Goal: Transaction & Acquisition: Purchase product/service

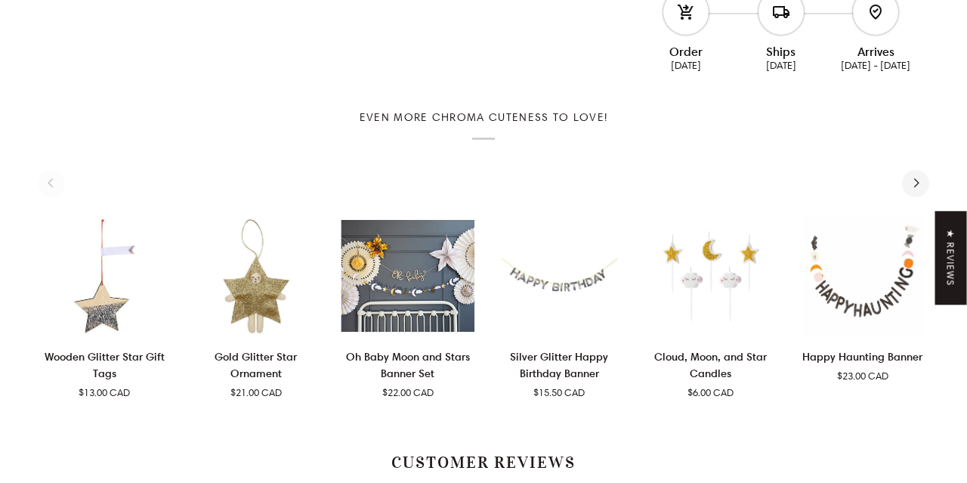
scroll to position [772, 0]
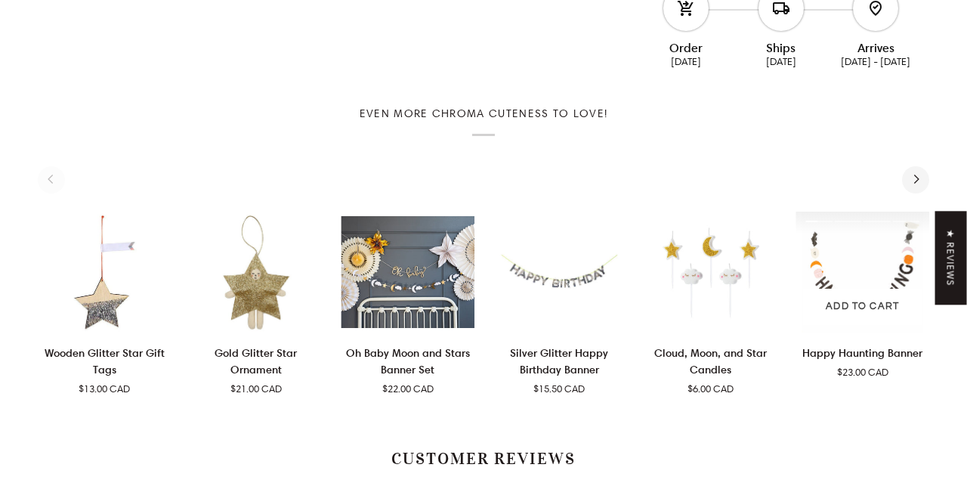
click at [855, 282] on img "Happy Haunting Banner" at bounding box center [862, 272] width 134 height 122
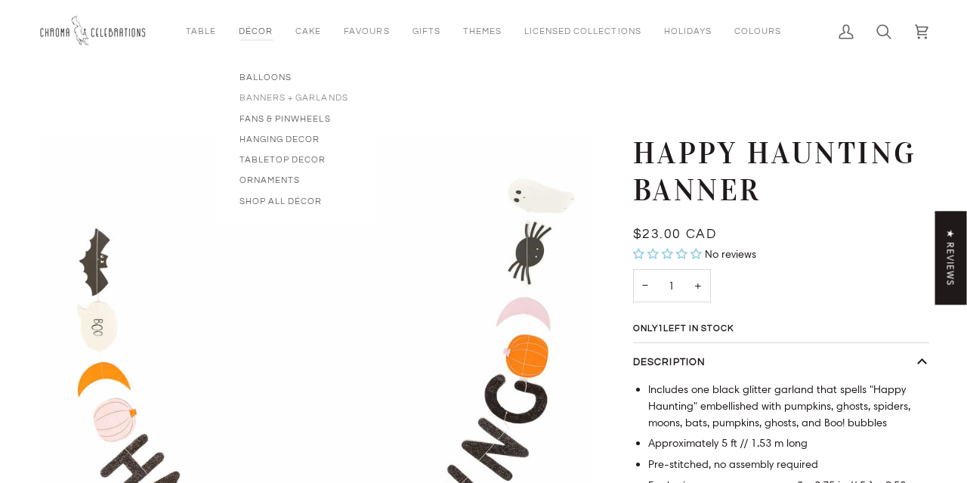
click at [300, 93] on span "Banners + Garlands" at bounding box center [293, 97] width 109 height 13
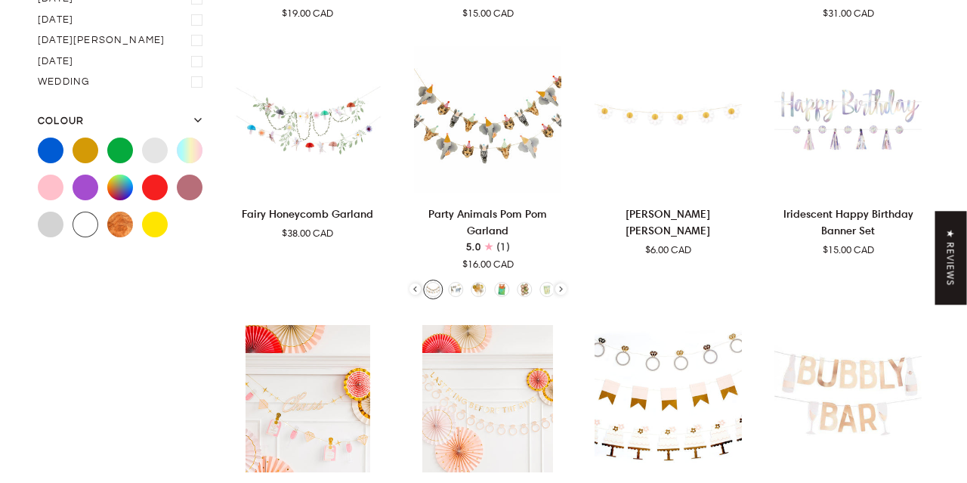
scroll to position [672, 0]
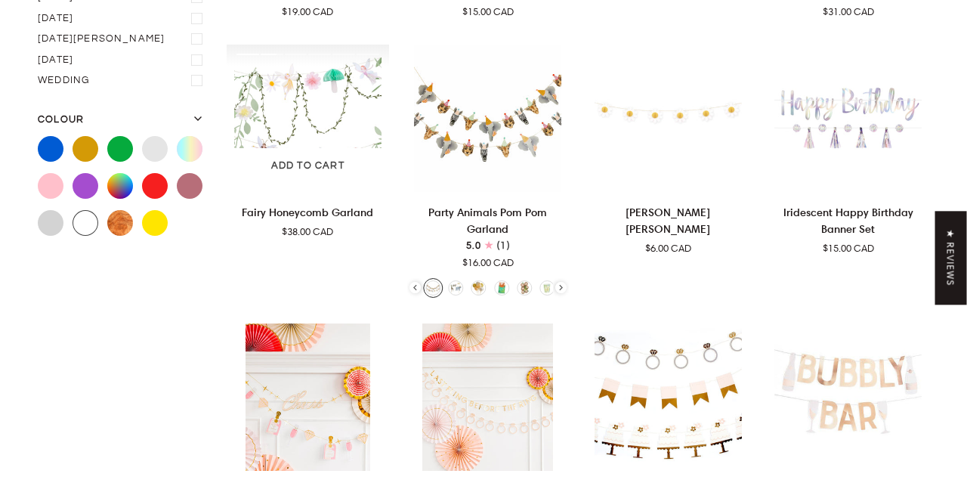
click at [333, 133] on img "Fairy Honeycomb Garland" at bounding box center [308, 118] width 162 height 147
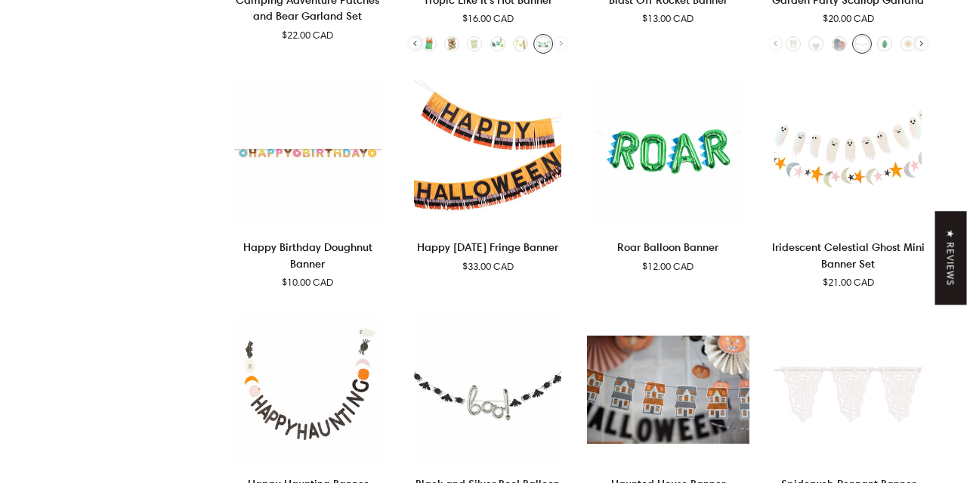
scroll to position [2575, 0]
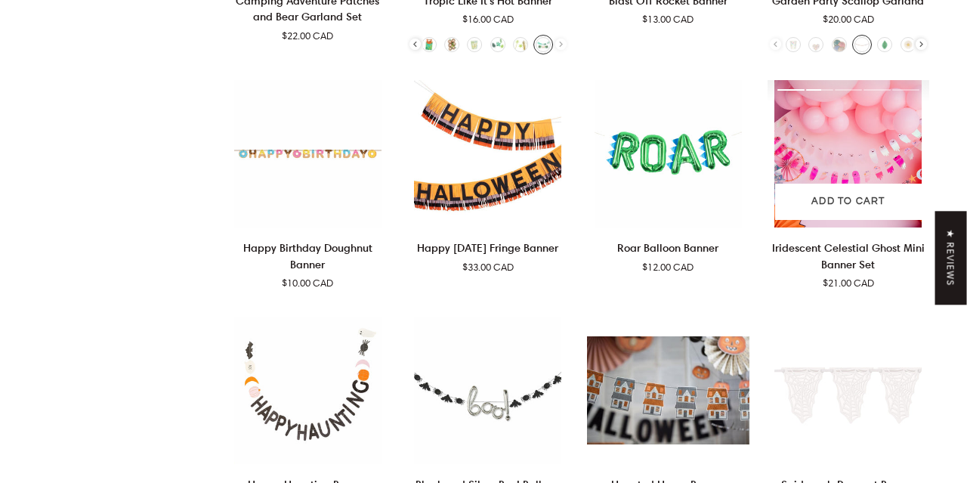
click at [827, 122] on img "Iridescent Celestial Ghost Mini Banner Set" at bounding box center [848, 153] width 162 height 147
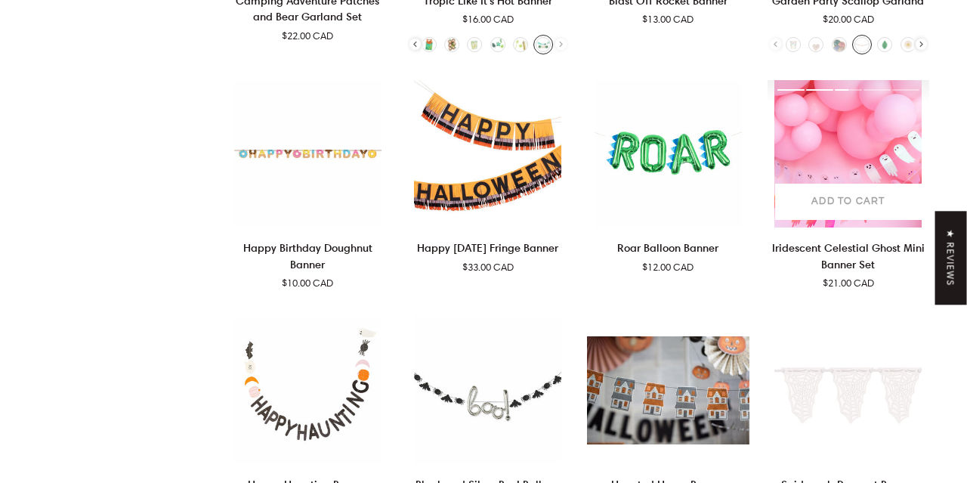
click at [825, 194] on span "Add to cart" at bounding box center [847, 201] width 73 height 15
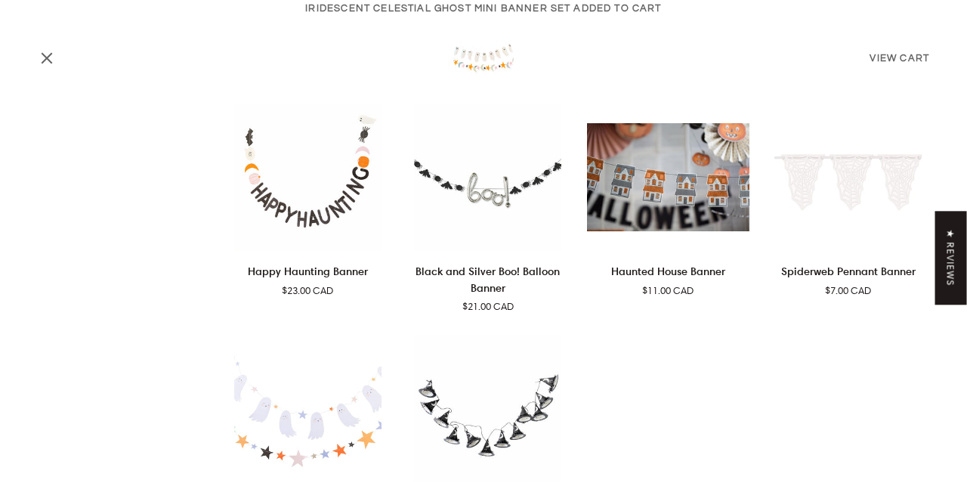
scroll to position [2790, 0]
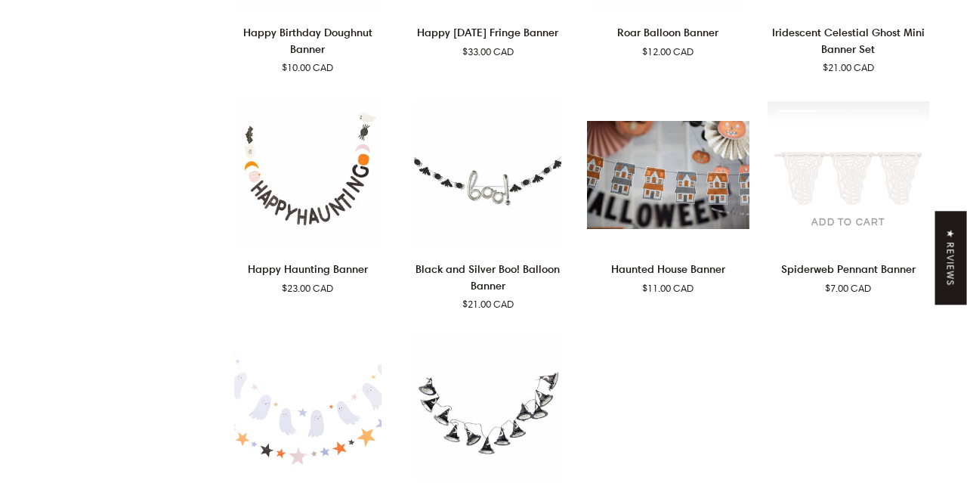
click at [865, 215] on span "Add to cart" at bounding box center [847, 222] width 73 height 15
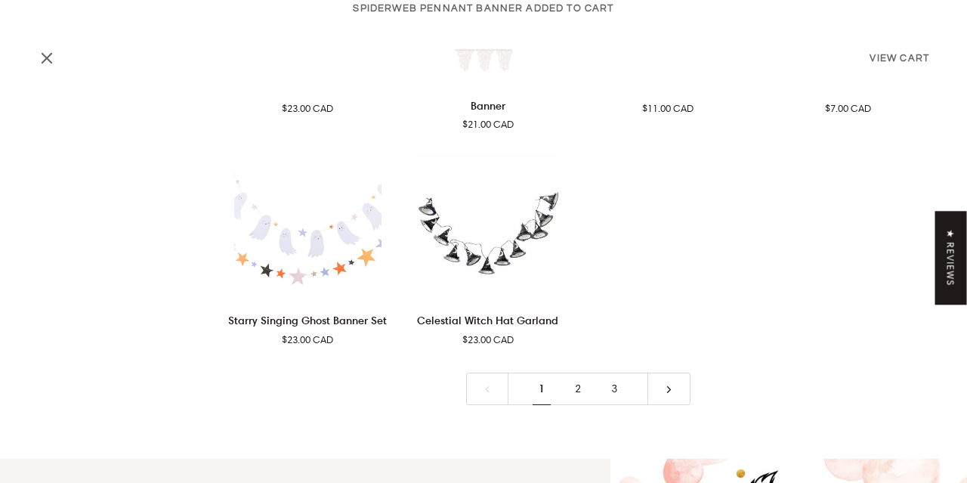
scroll to position [2969, 0]
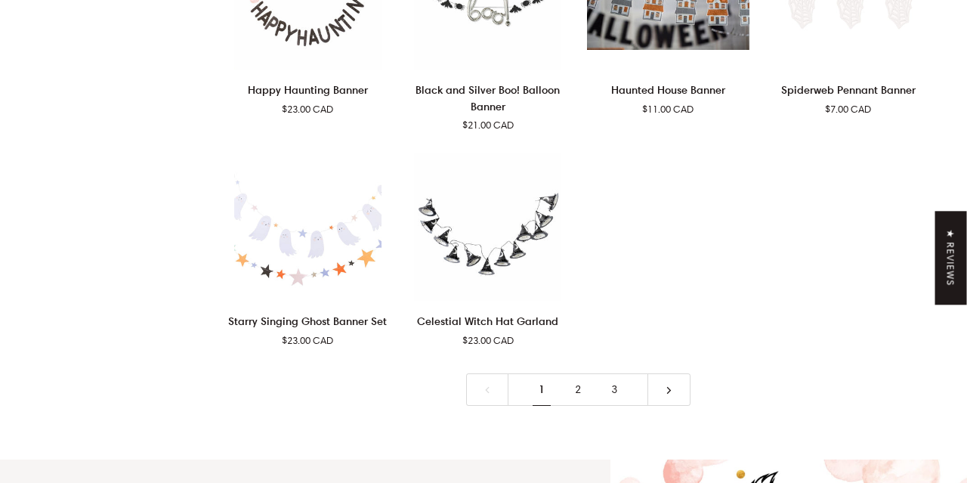
click at [668, 384] on icon at bounding box center [668, 389] width 11 height 11
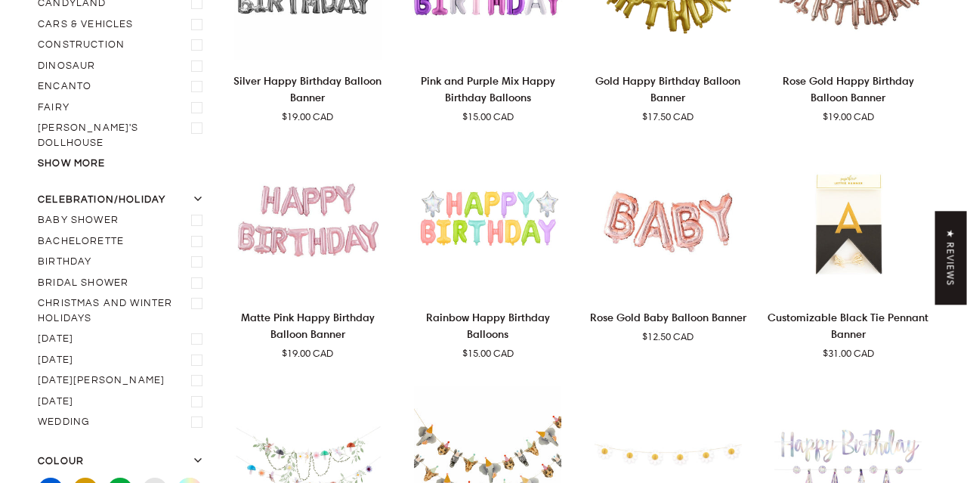
scroll to position [174, 0]
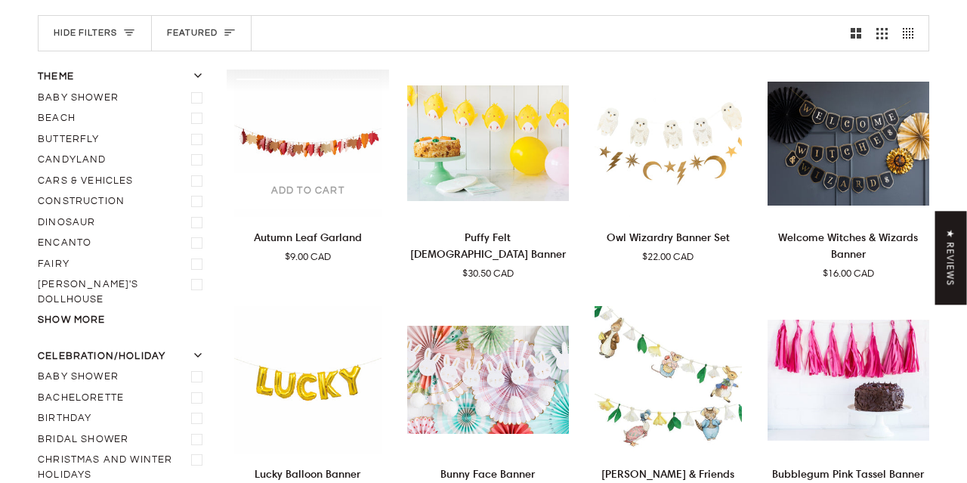
click at [320, 192] on span "Add to cart" at bounding box center [307, 191] width 73 height 15
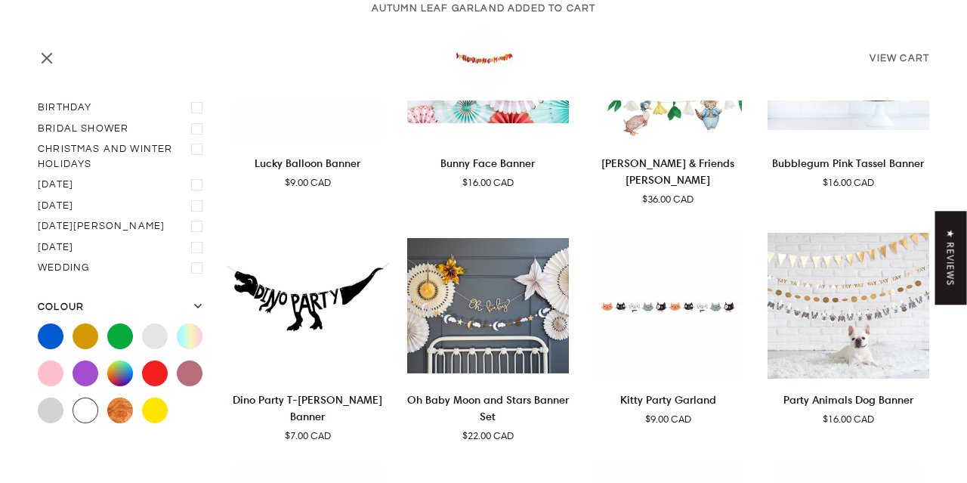
scroll to position [486, 0]
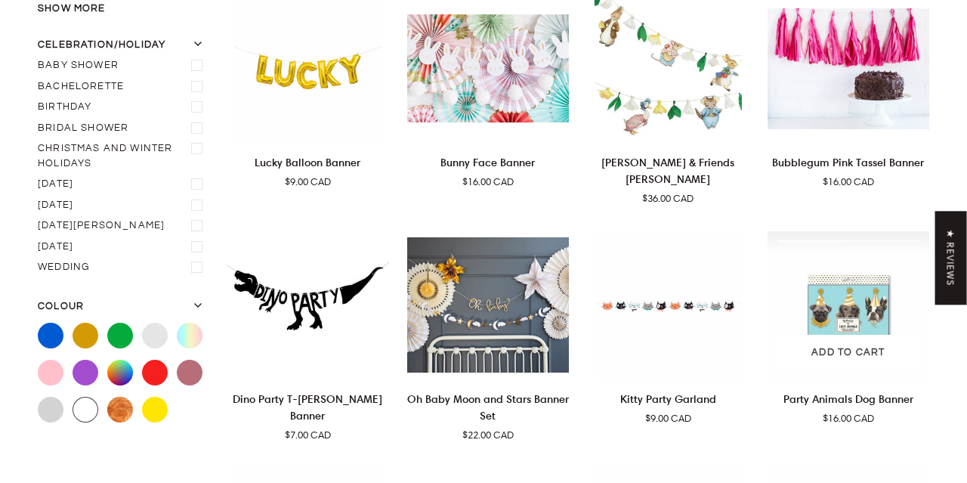
click at [820, 274] on div "Party Animals Dog Banner" at bounding box center [848, 304] width 162 height 147
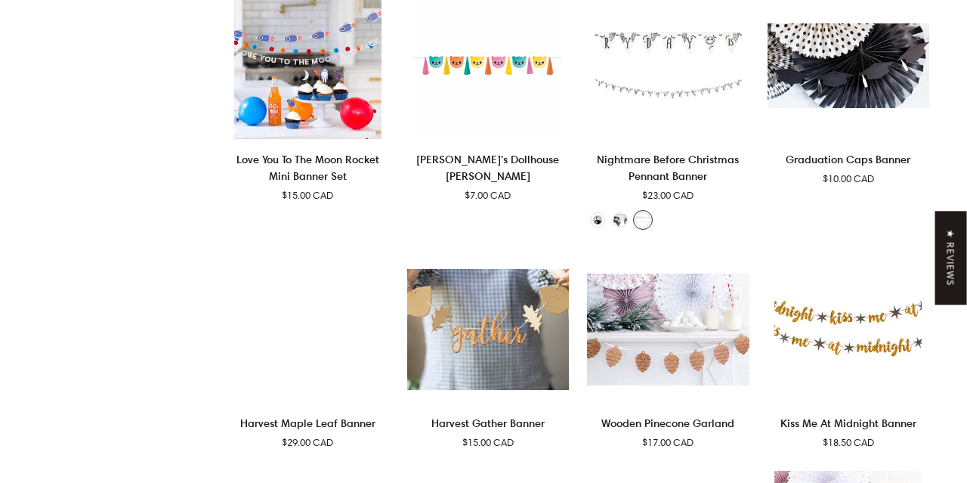
scroll to position [1878, 0]
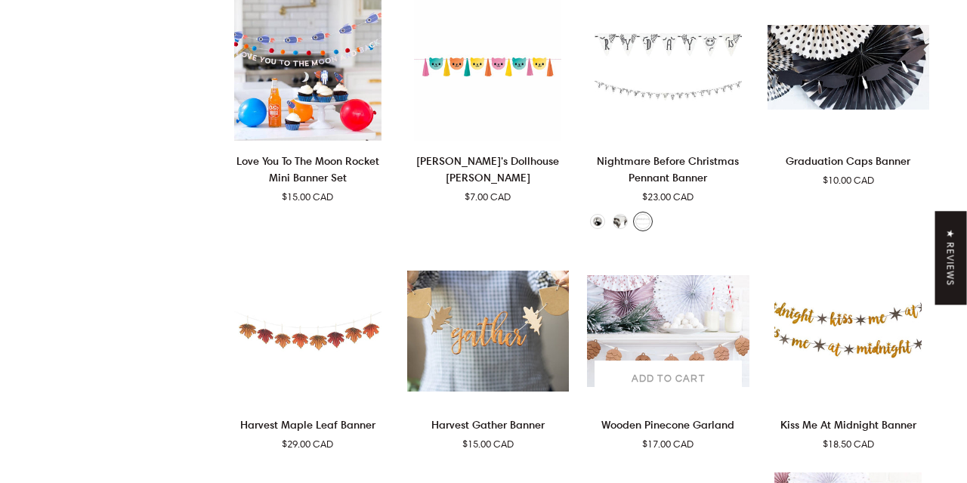
click at [669, 372] on span "Add to cart" at bounding box center [667, 379] width 73 height 15
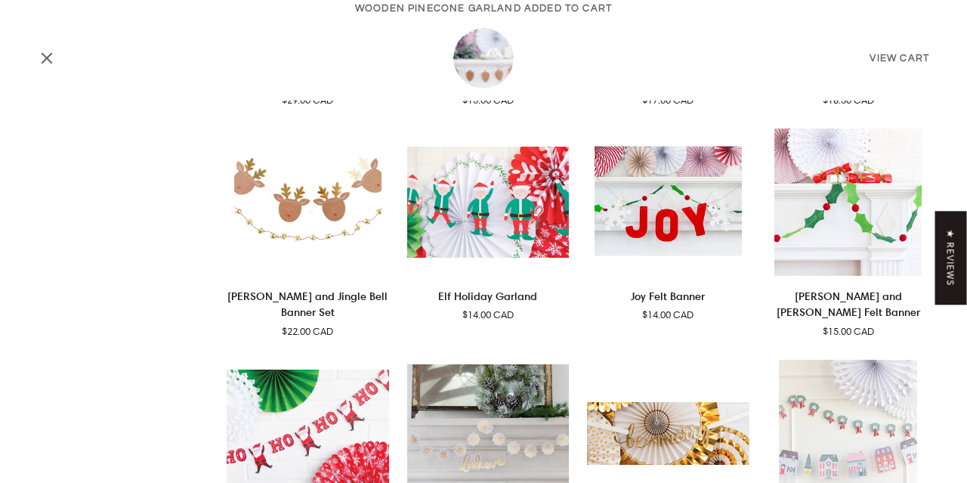
scroll to position [2225, 0]
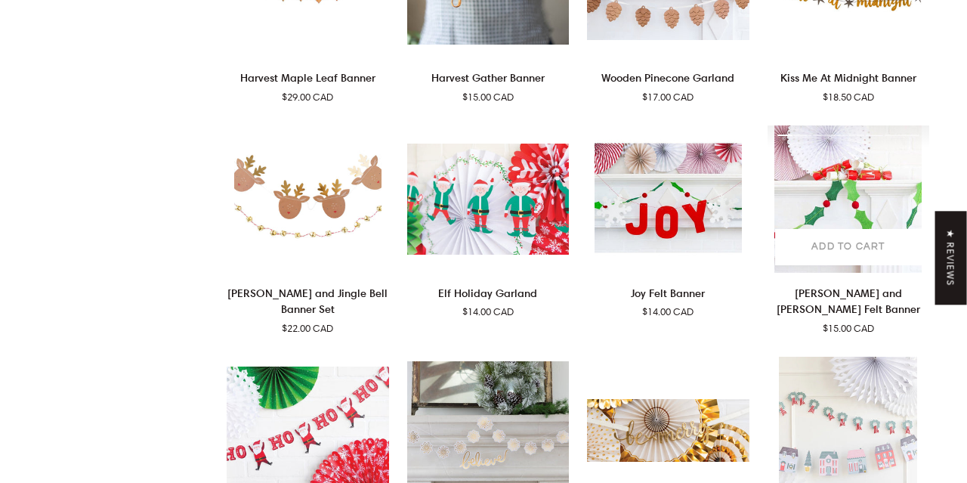
click at [844, 239] on span "Add to cart" at bounding box center [847, 246] width 73 height 15
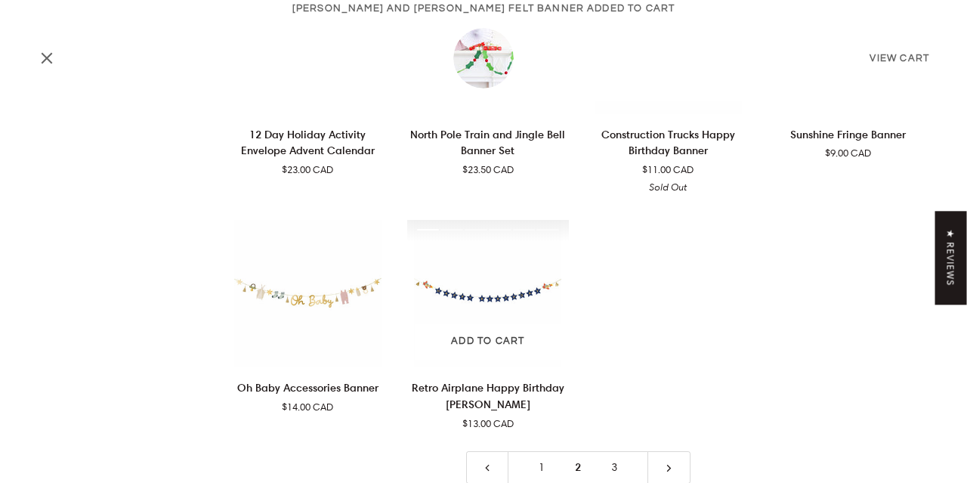
scroll to position [2849, 0]
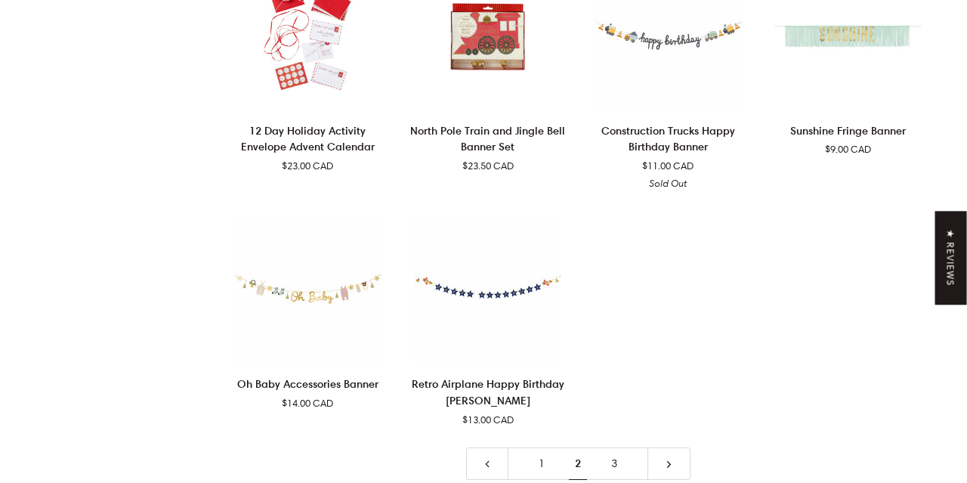
click at [619, 452] on link "3" at bounding box center [614, 463] width 36 height 32
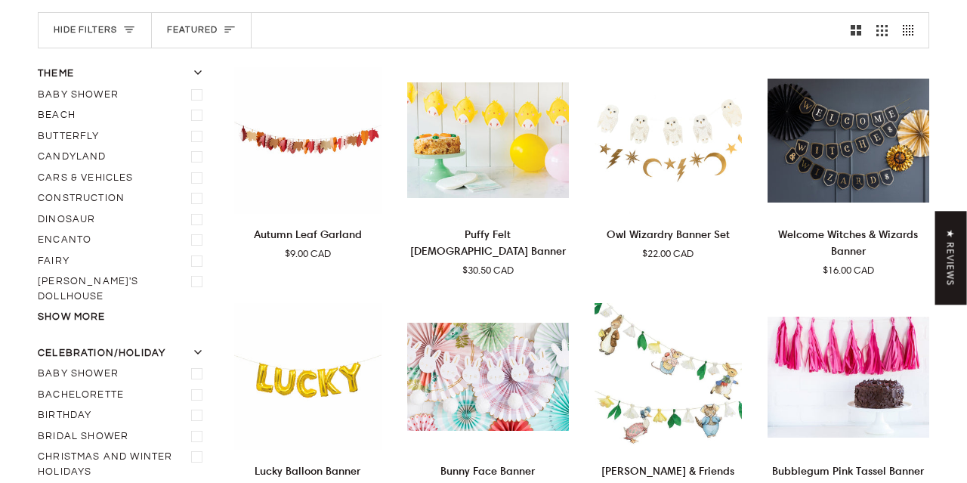
scroll to position [174, 0]
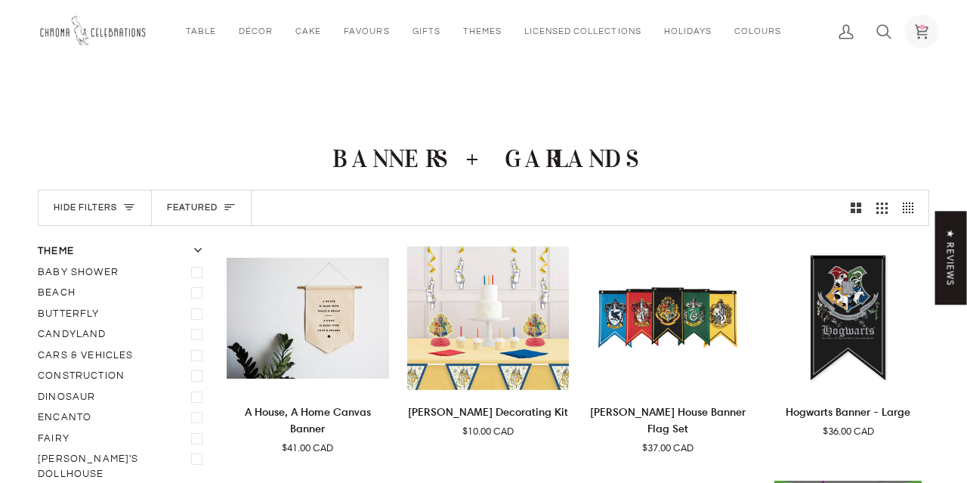
click at [932, 35] on link "Cart $69.00 (5)" at bounding box center [921, 31] width 38 height 63
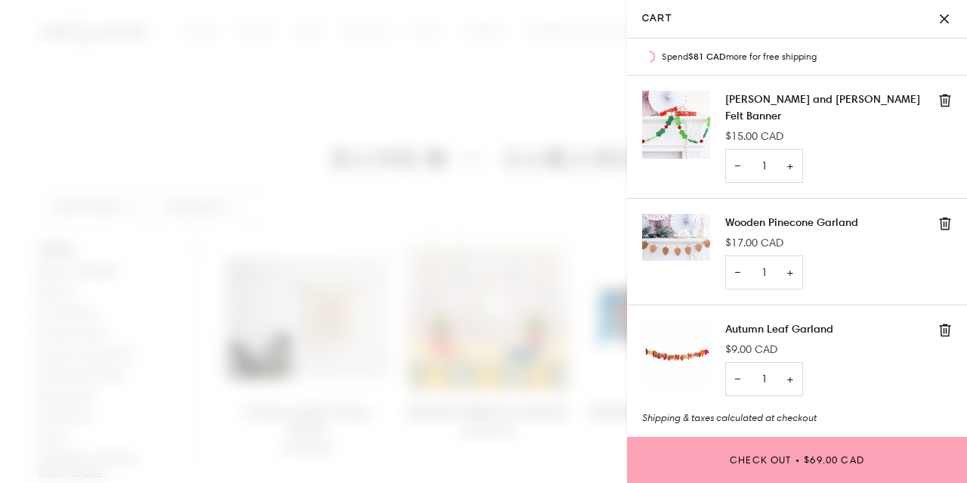
scroll to position [211, 0]
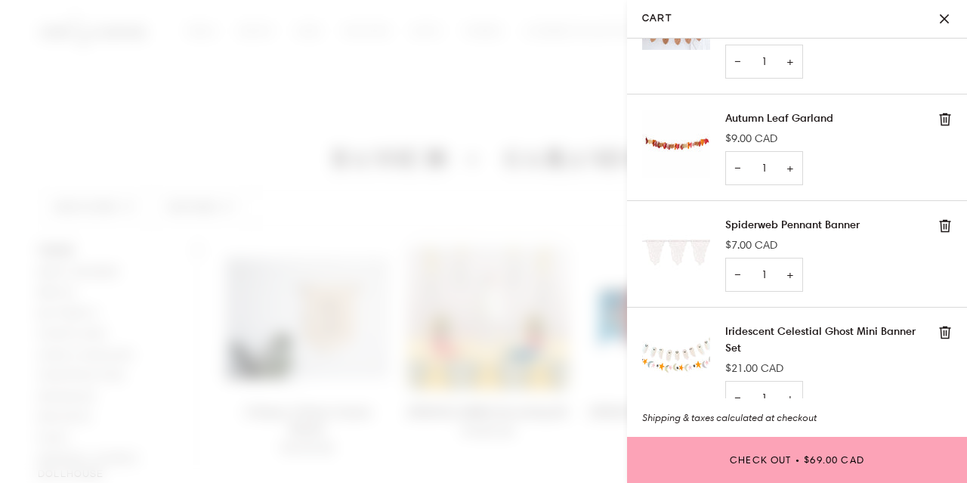
click at [935, 17] on button "Close" at bounding box center [948, 19] width 38 height 38
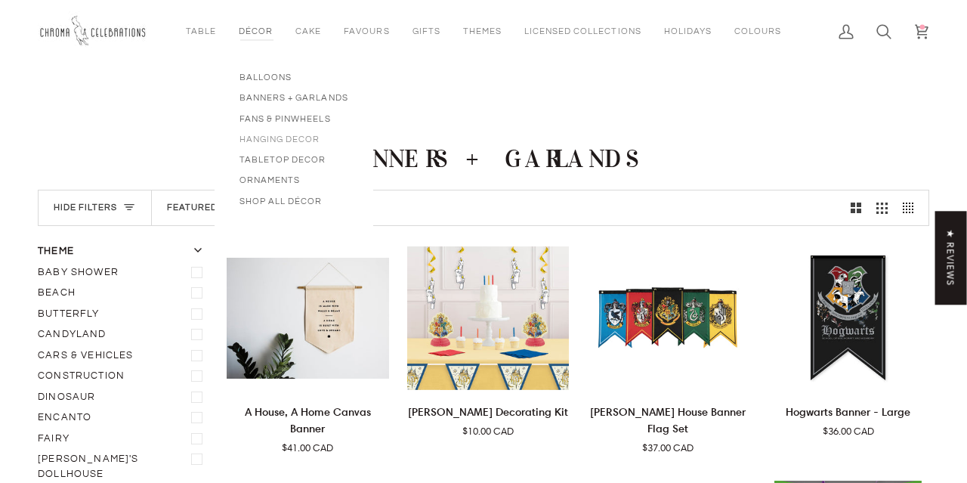
click at [268, 137] on span "Hanging Decor" at bounding box center [293, 139] width 109 height 13
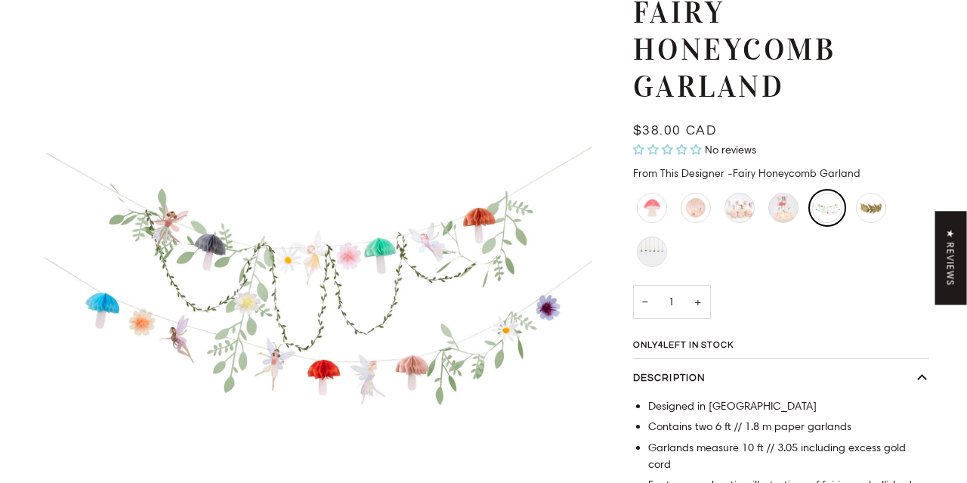
scroll to position [162, 0]
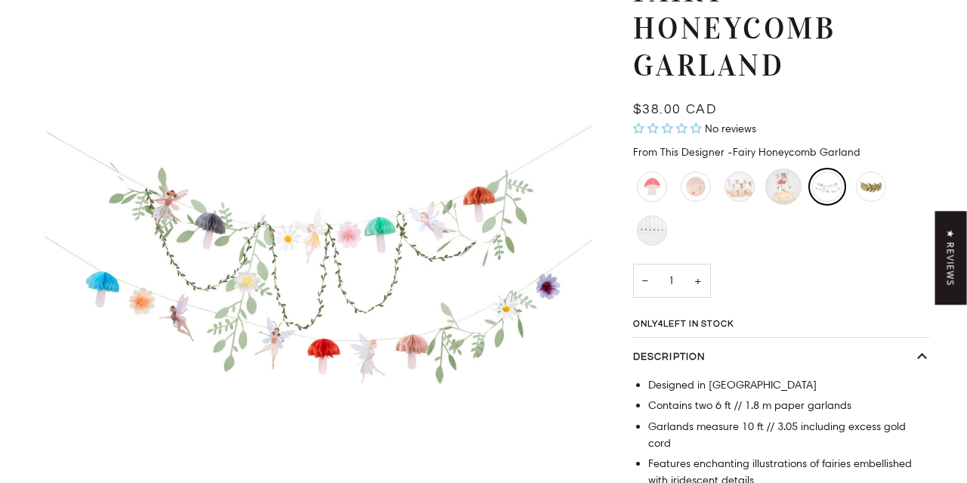
click at [778, 196] on div "Floral Fairy Cake Toppers" at bounding box center [783, 186] width 36 height 36
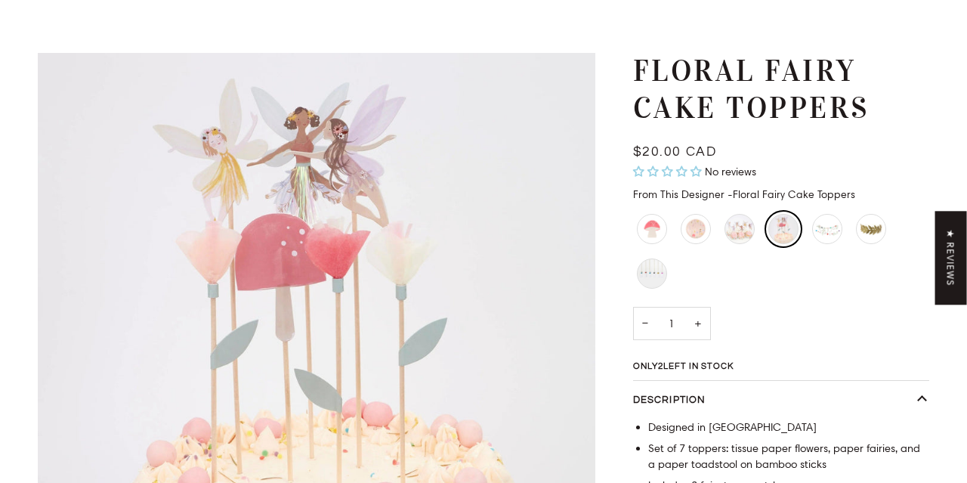
scroll to position [84, 0]
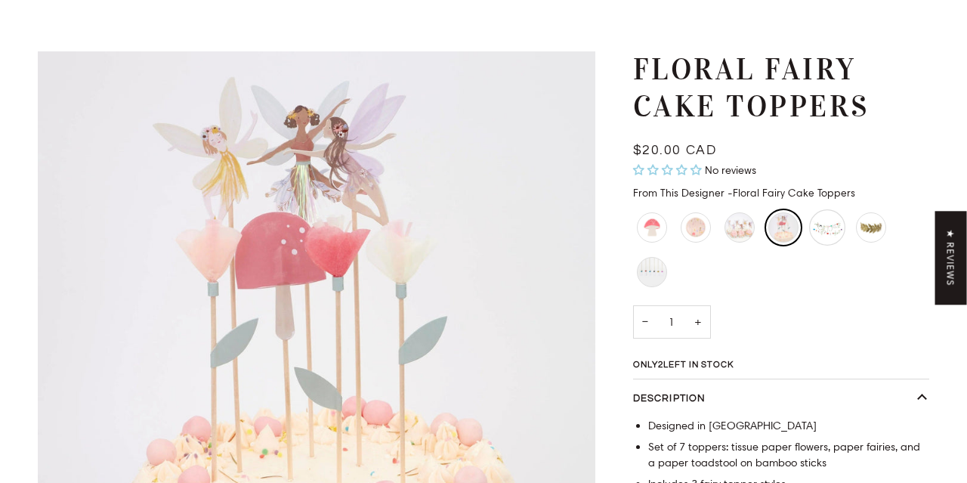
click at [828, 228] on div "Fairy Honeycomb Garland" at bounding box center [827, 227] width 36 height 36
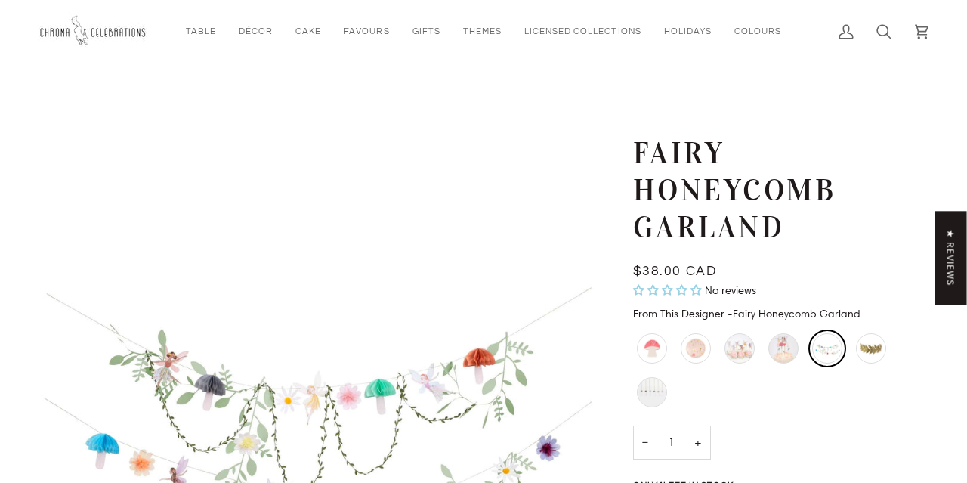
scroll to position [213, 0]
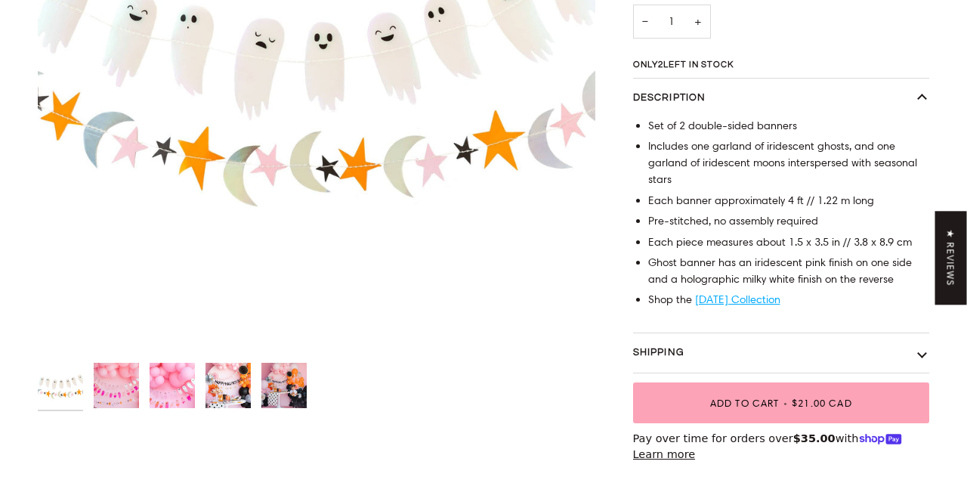
scroll to position [338, 0]
click at [127, 388] on img "Iridescent Celestial Ghost Mini Banner Set" at bounding box center [116, 384] width 45 height 45
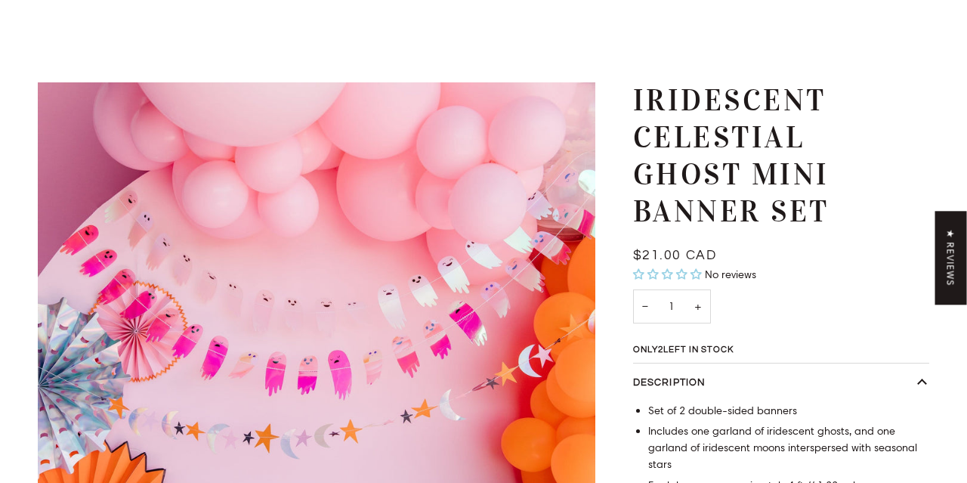
scroll to position [0, 0]
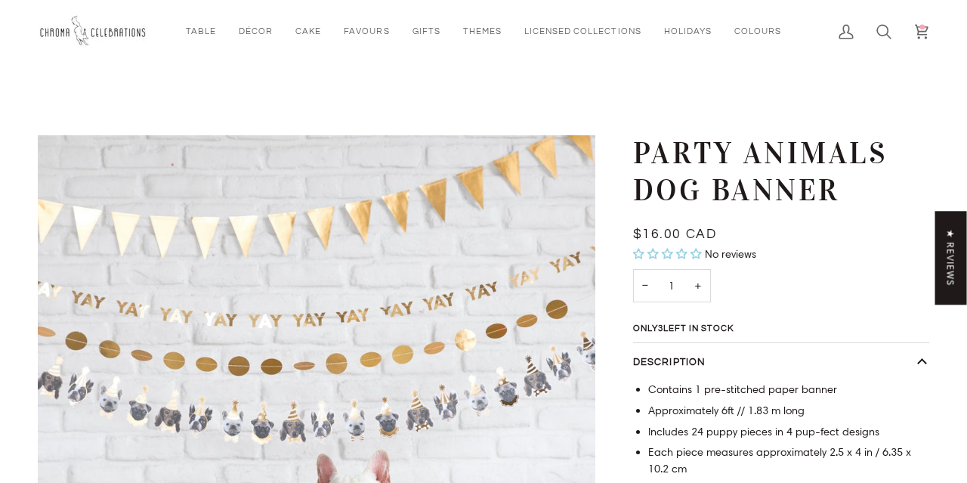
scroll to position [225, 0]
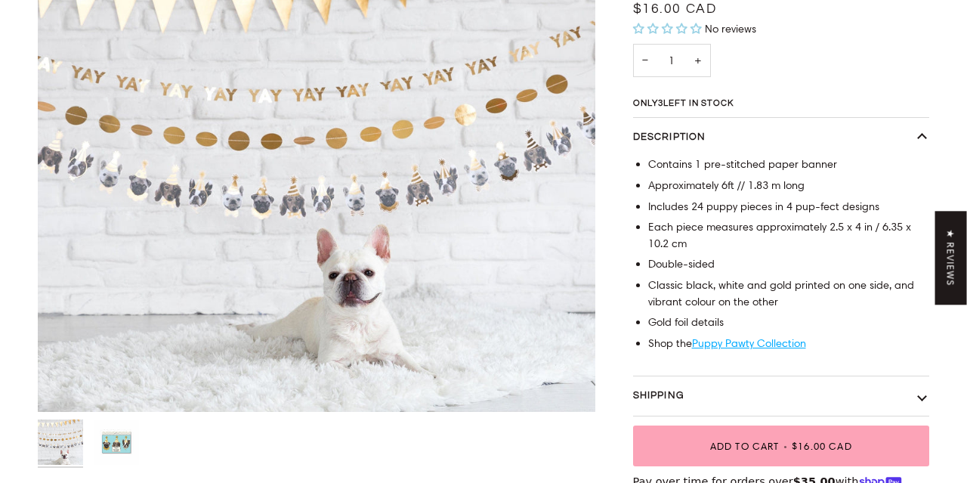
click at [115, 446] on img "Party Animals Dog Banner" at bounding box center [116, 441] width 45 height 45
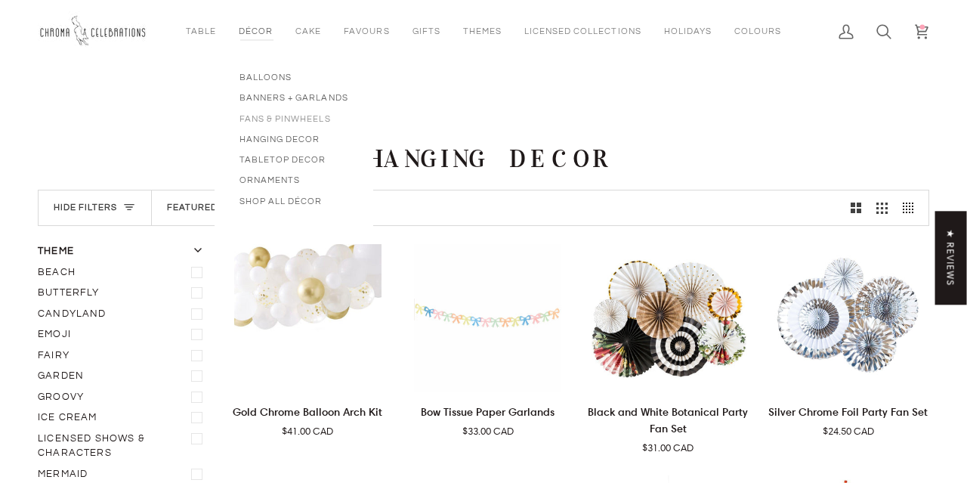
click at [290, 116] on span "Fans & Pinwheels" at bounding box center [293, 119] width 109 height 13
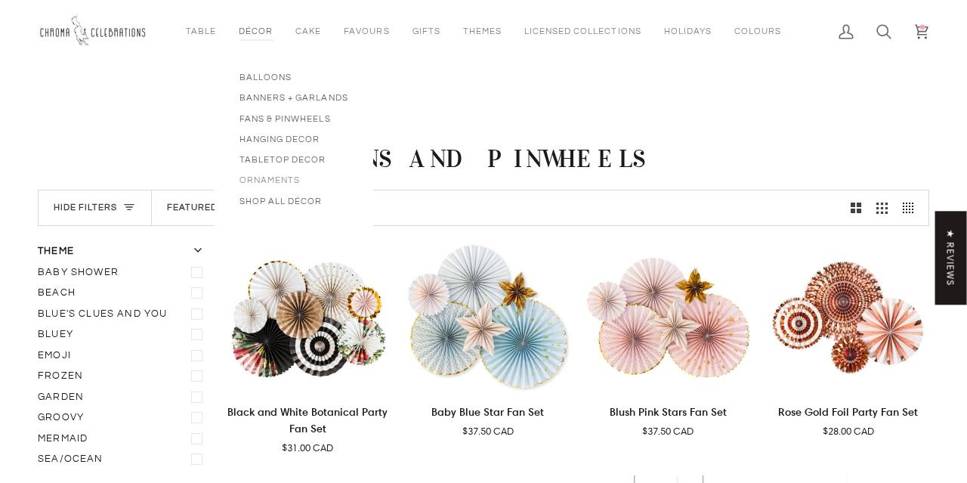
click at [279, 179] on span "Ornaments" at bounding box center [293, 180] width 109 height 13
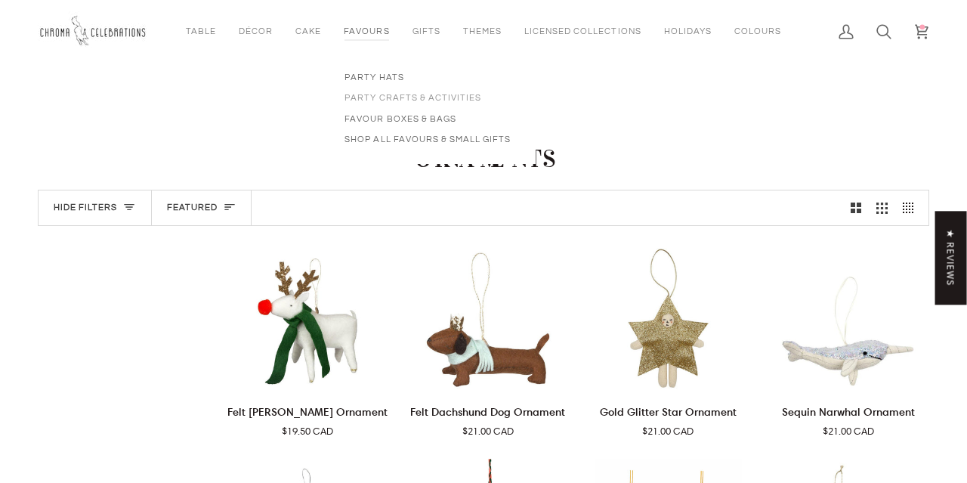
click at [388, 96] on span "Party Crafts & Activities" at bounding box center [427, 97] width 166 height 13
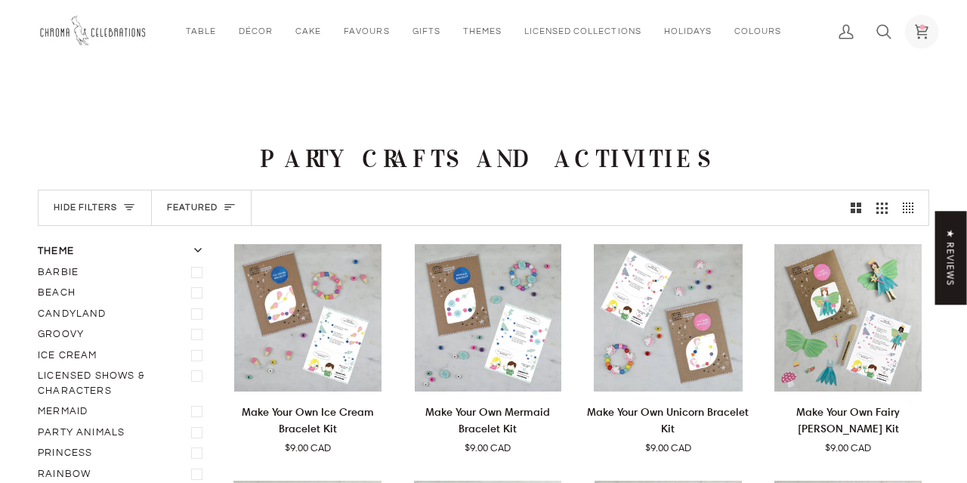
click at [914, 27] on icon at bounding box center [921, 31] width 15 height 15
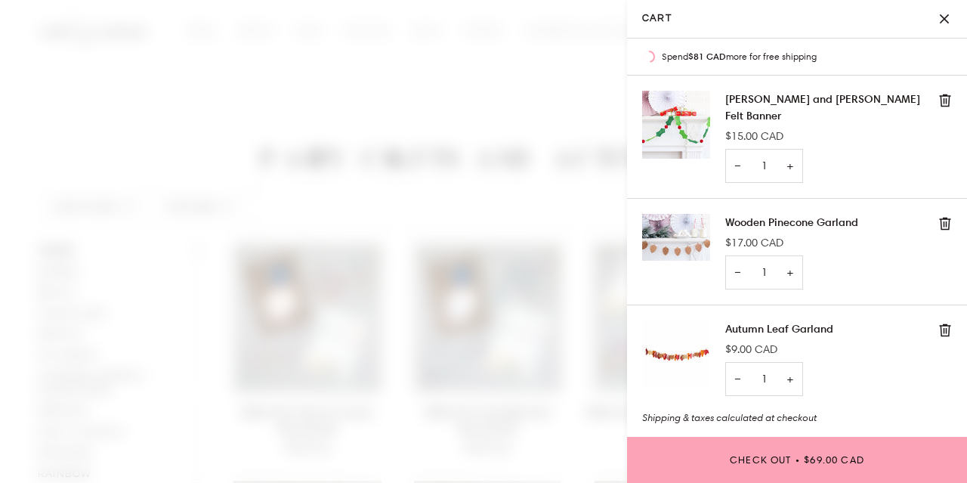
scroll to position [211, 0]
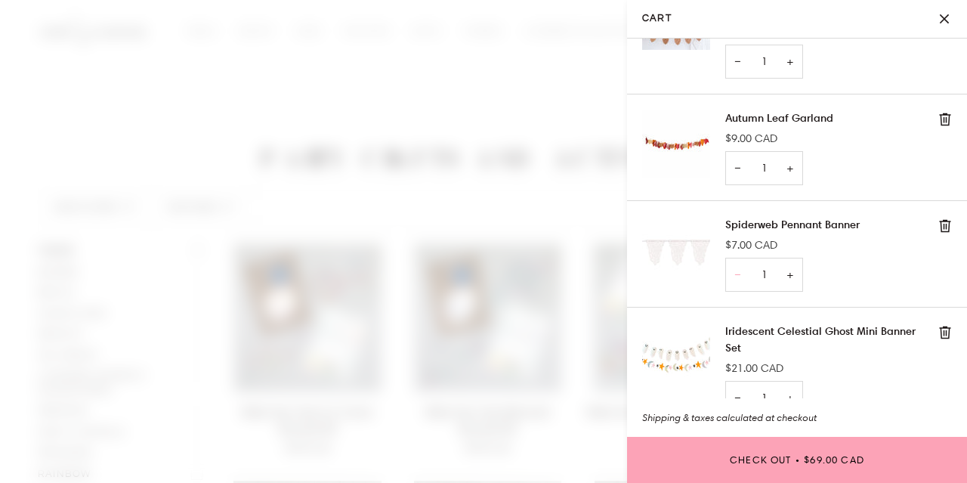
click at [737, 258] on button "−" at bounding box center [737, 275] width 24 height 34
type input "0"
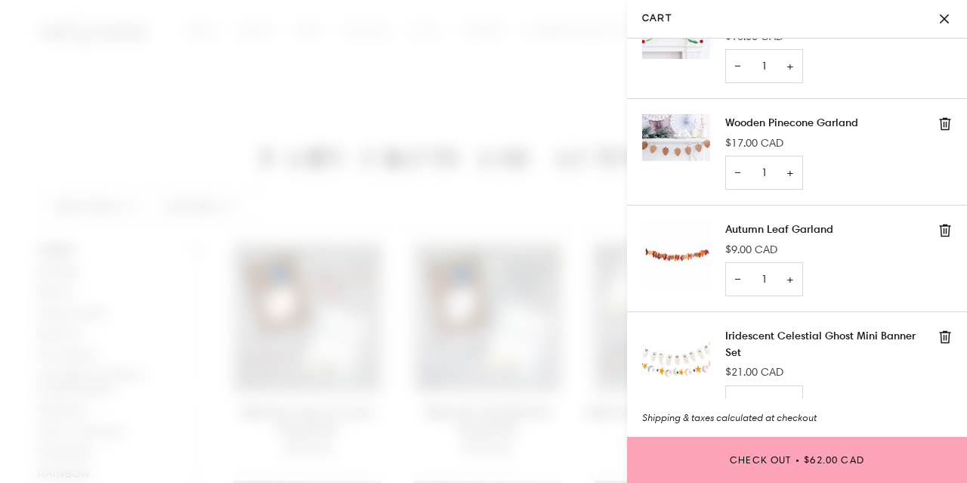
scroll to position [104, 0]
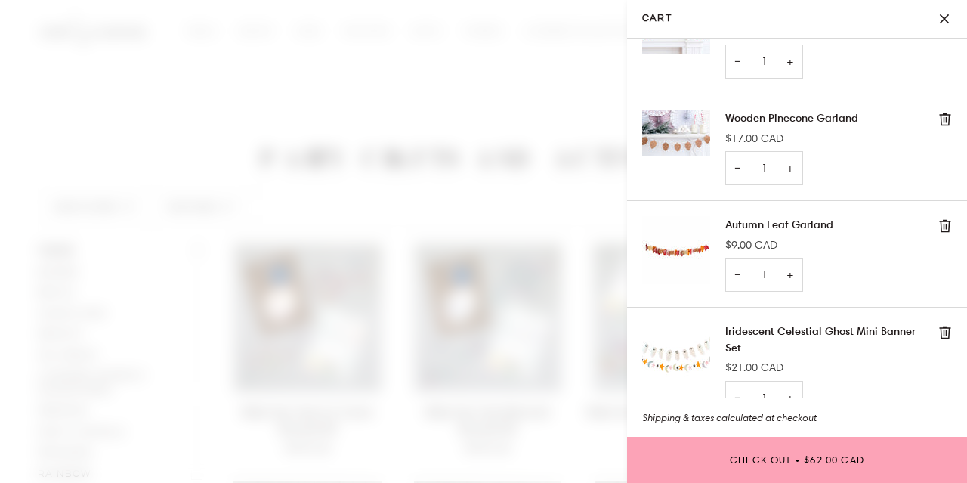
click at [475, 193] on span at bounding box center [483, 241] width 967 height 483
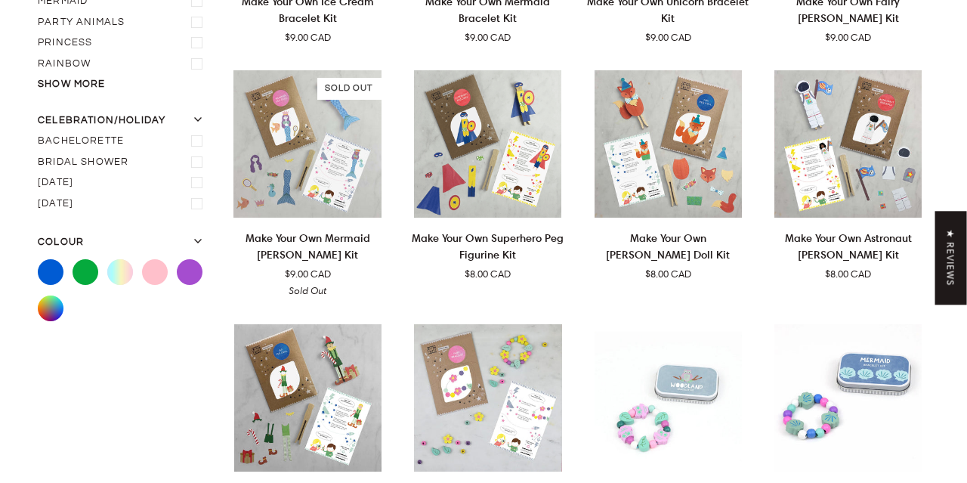
scroll to position [0, 0]
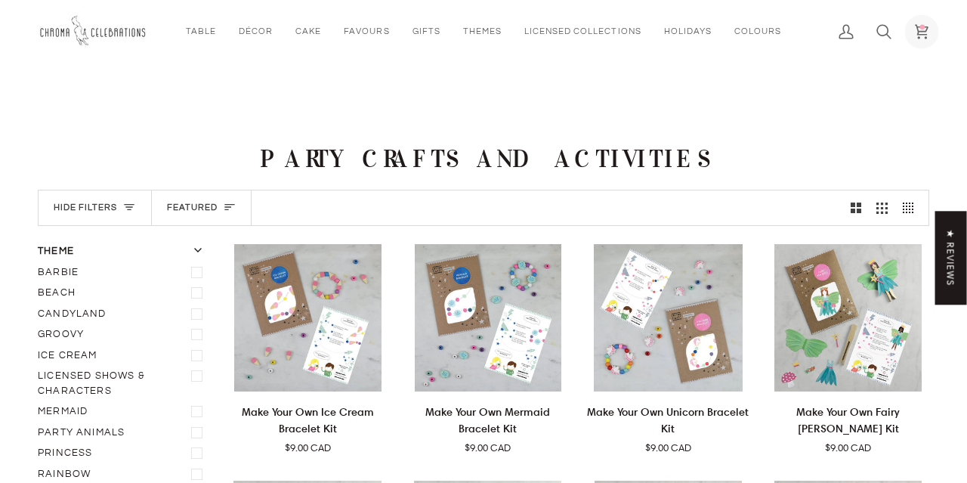
click at [922, 26] on circle at bounding box center [922, 26] width 5 height 5
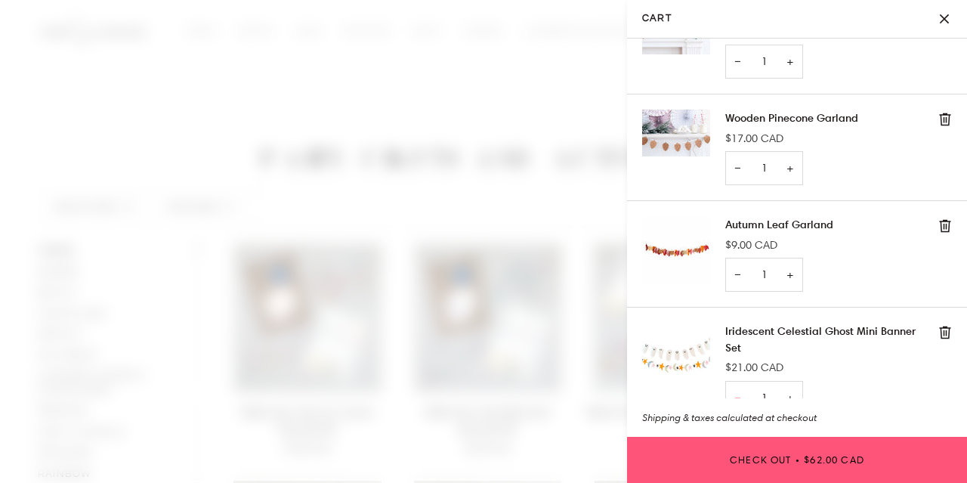
click at [814, 467] on button "Check Out • $62.00 CAD" at bounding box center [797, 460] width 340 height 46
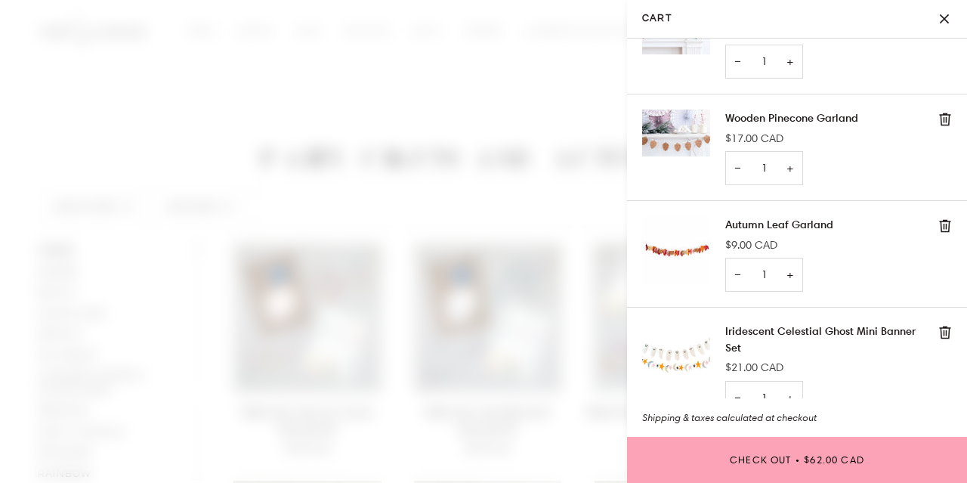
click at [477, 208] on span at bounding box center [483, 241] width 967 height 483
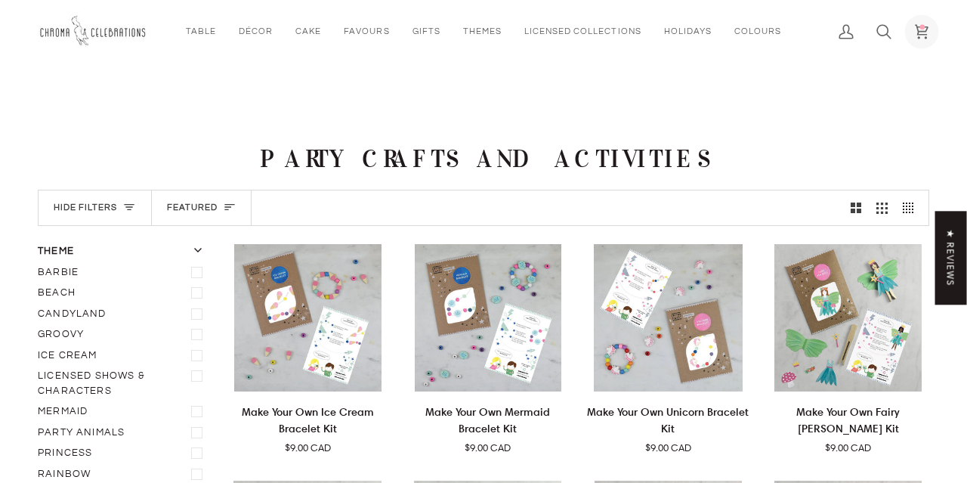
click at [915, 36] on icon at bounding box center [921, 31] width 15 height 15
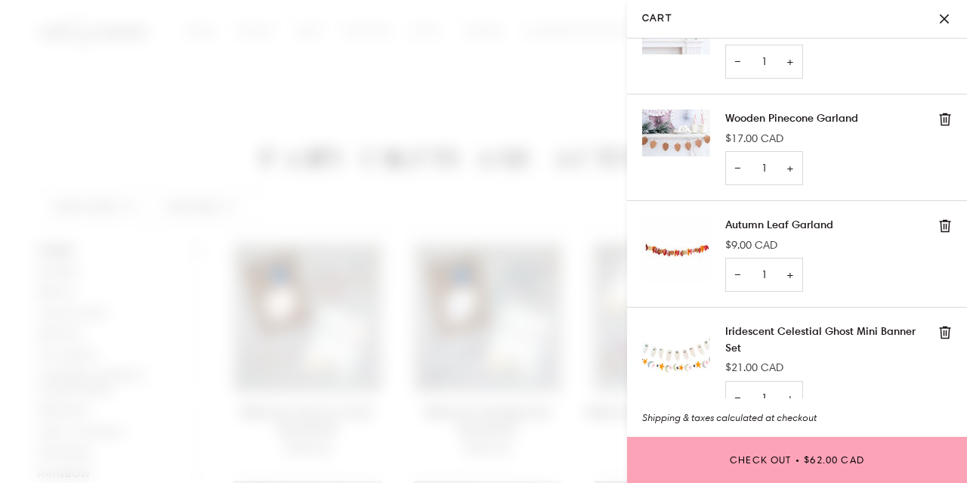
click at [687, 323] on img "Cart" at bounding box center [676, 356] width 68 height 68
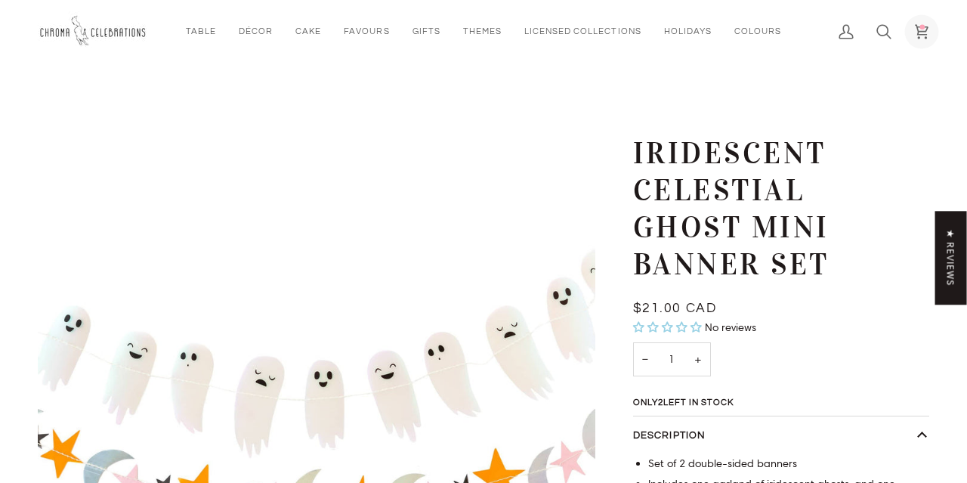
click at [914, 25] on icon at bounding box center [921, 31] width 15 height 15
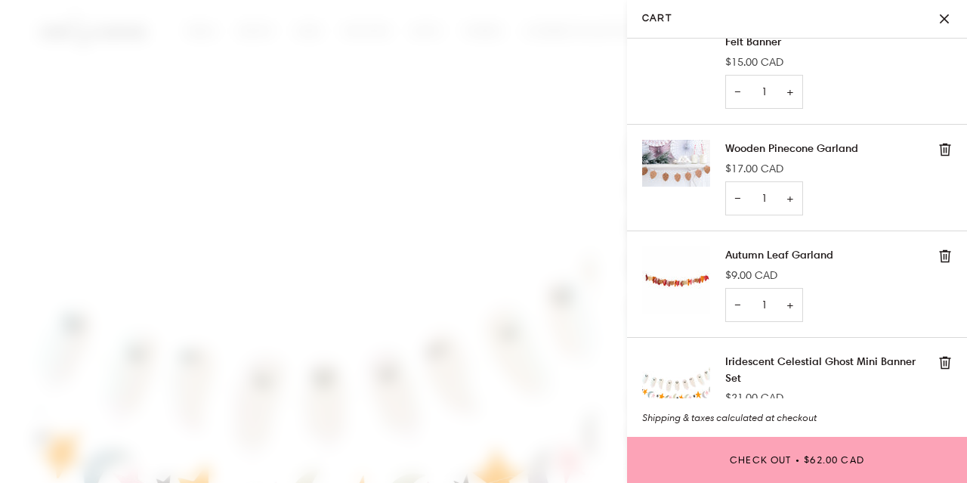
scroll to position [104, 0]
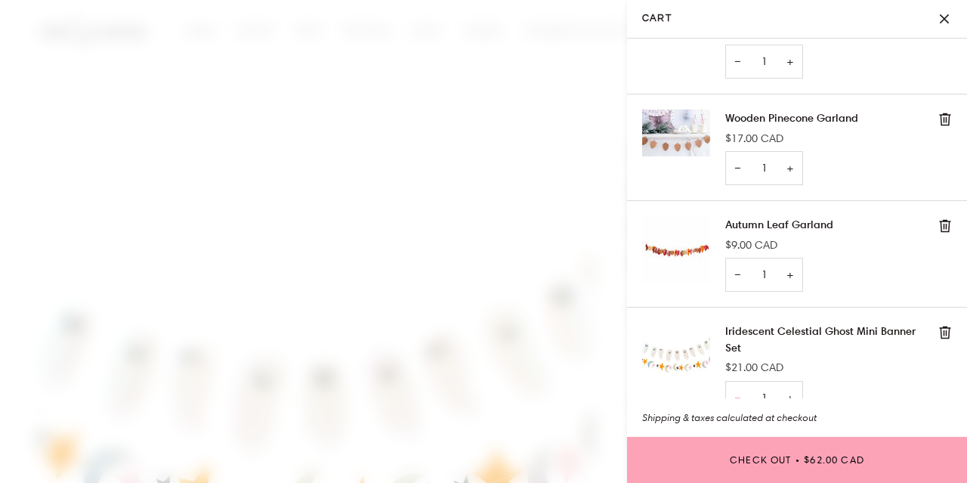
click at [738, 381] on button "−" at bounding box center [737, 398] width 24 height 34
type input "0"
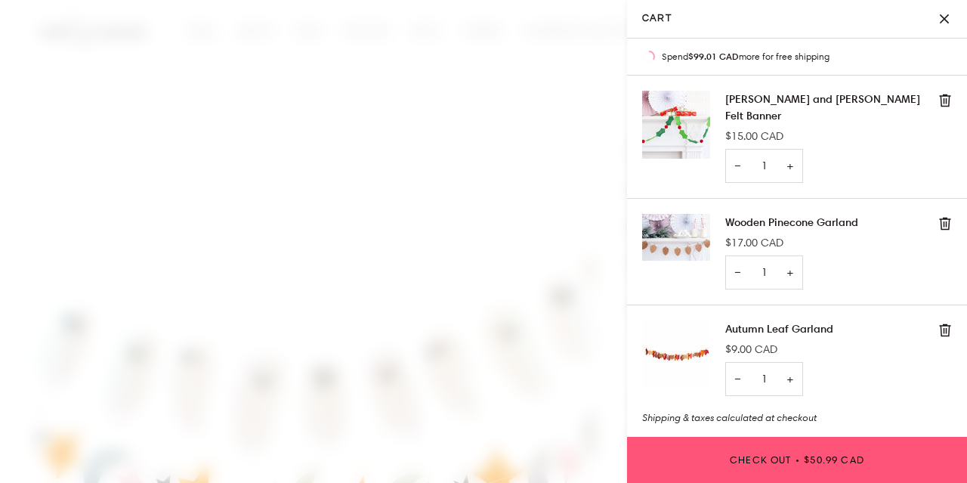
click at [739, 466] on button "Check Out • $50.99 CAD" at bounding box center [797, 460] width 340 height 46
